Goal: Information Seeking & Learning: Compare options

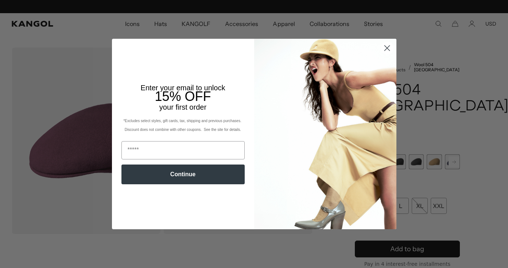
scroll to position [0, 150]
